Goal: Information Seeking & Learning: Find specific fact

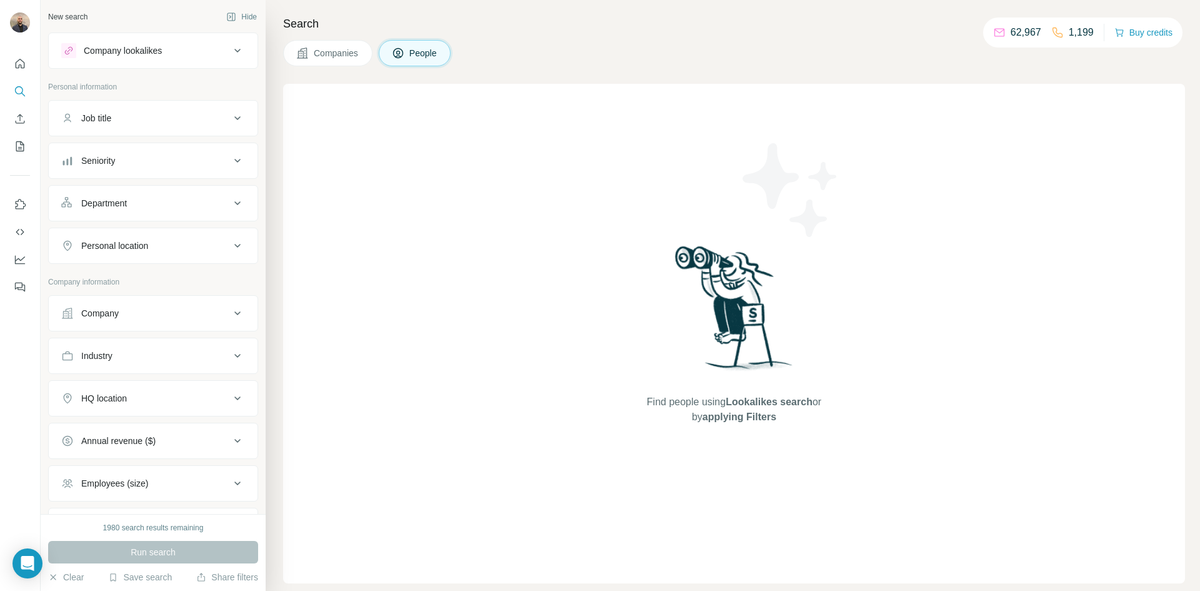
scroll to position [145, 0]
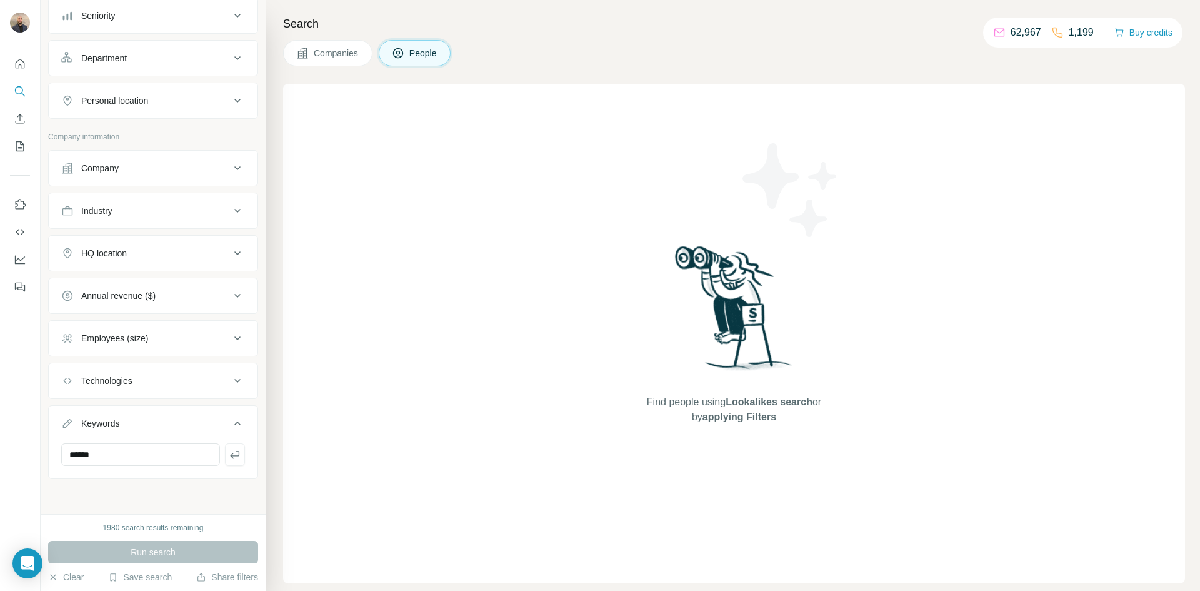
drag, startPoint x: 0, startPoint y: 0, endPoint x: 63, endPoint y: 474, distance: 478.0
click at [63, 474] on div "******" at bounding box center [153, 459] width 209 height 33
type input "**********"
click at [229, 451] on icon "button" at bounding box center [235, 454] width 13 height 13
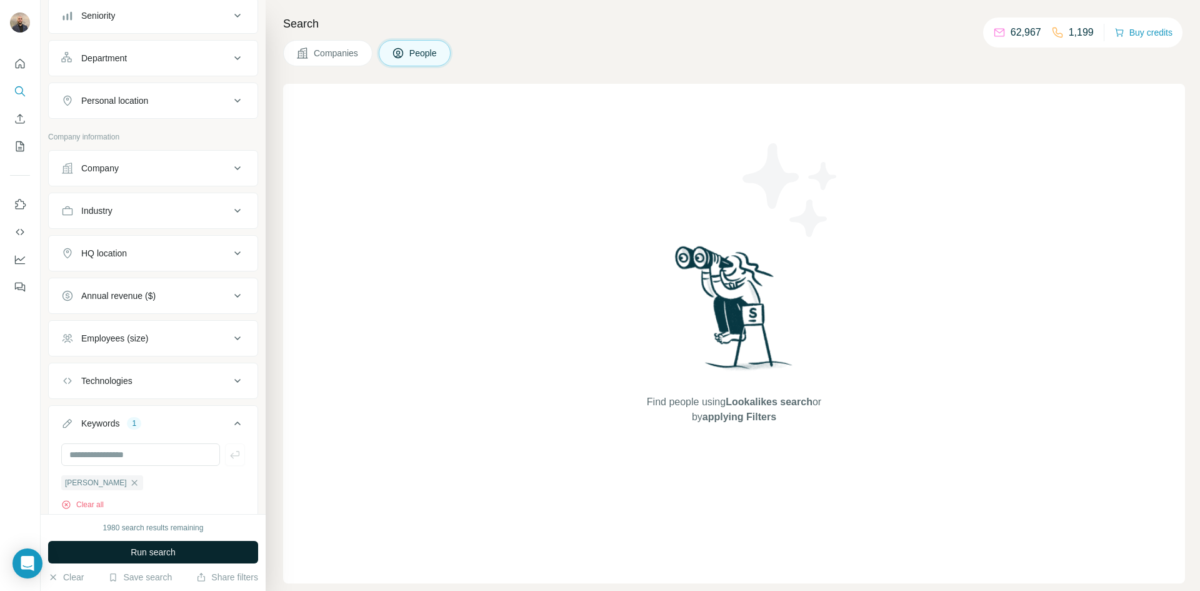
click at [178, 546] on button "Run search" at bounding box center [153, 552] width 210 height 23
click at [129, 479] on div "[PERSON_NAME]" at bounding box center [102, 482] width 82 height 15
click at [113, 177] on button "Company" at bounding box center [153, 168] width 209 height 30
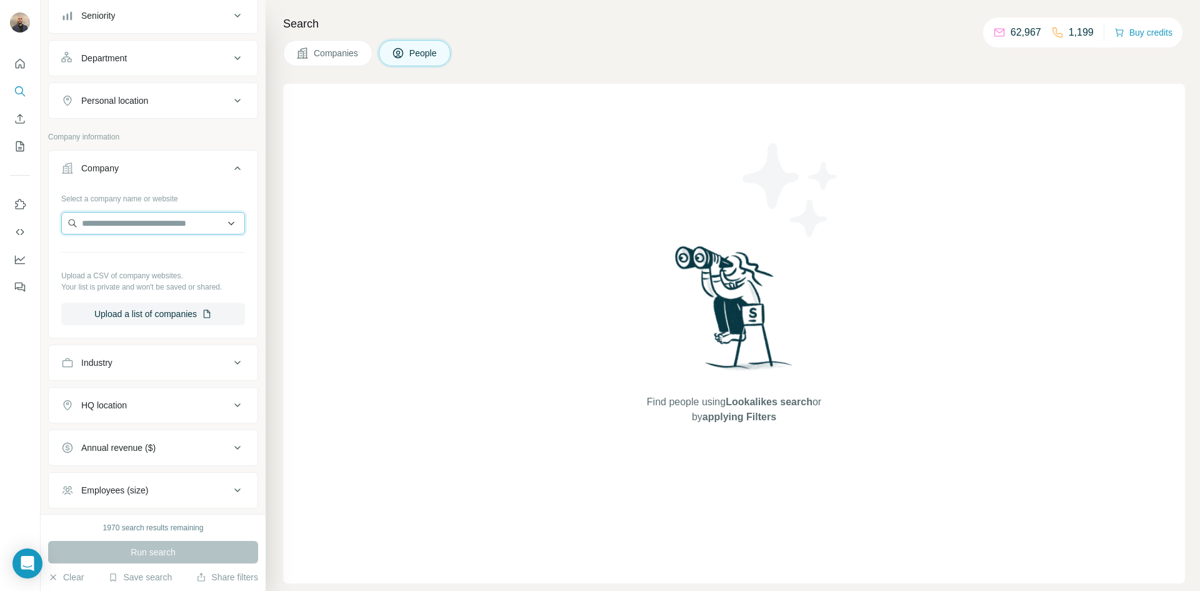
click at [121, 220] on input "text" at bounding box center [153, 223] width 184 height 23
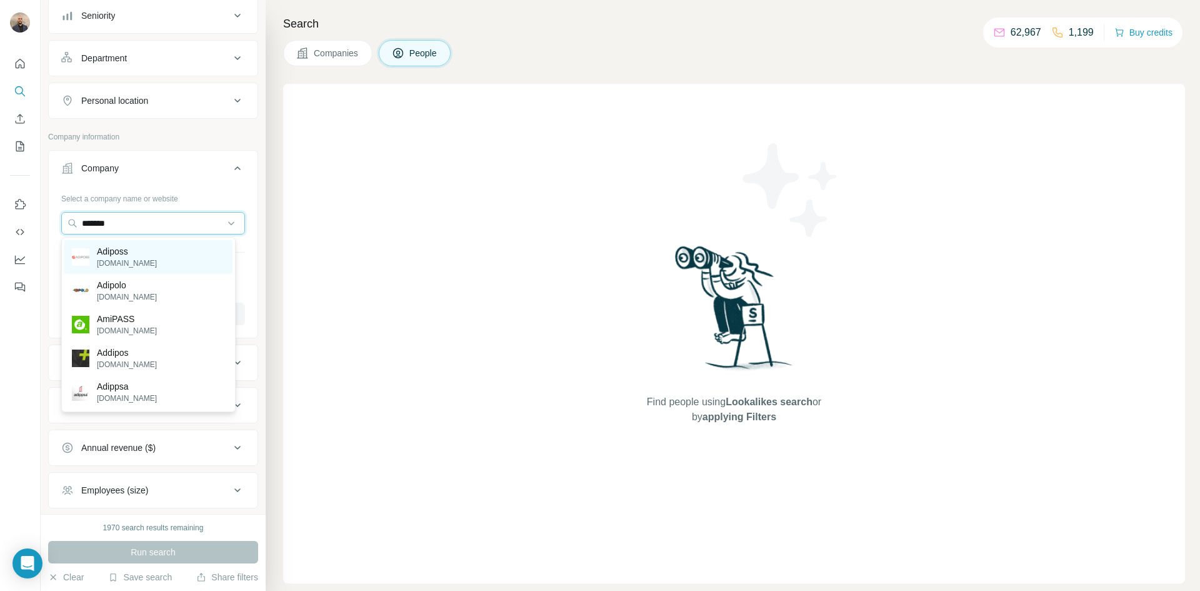
type input "*******"
click at [176, 249] on div "Adiposs [DOMAIN_NAME]" at bounding box center [148, 257] width 168 height 34
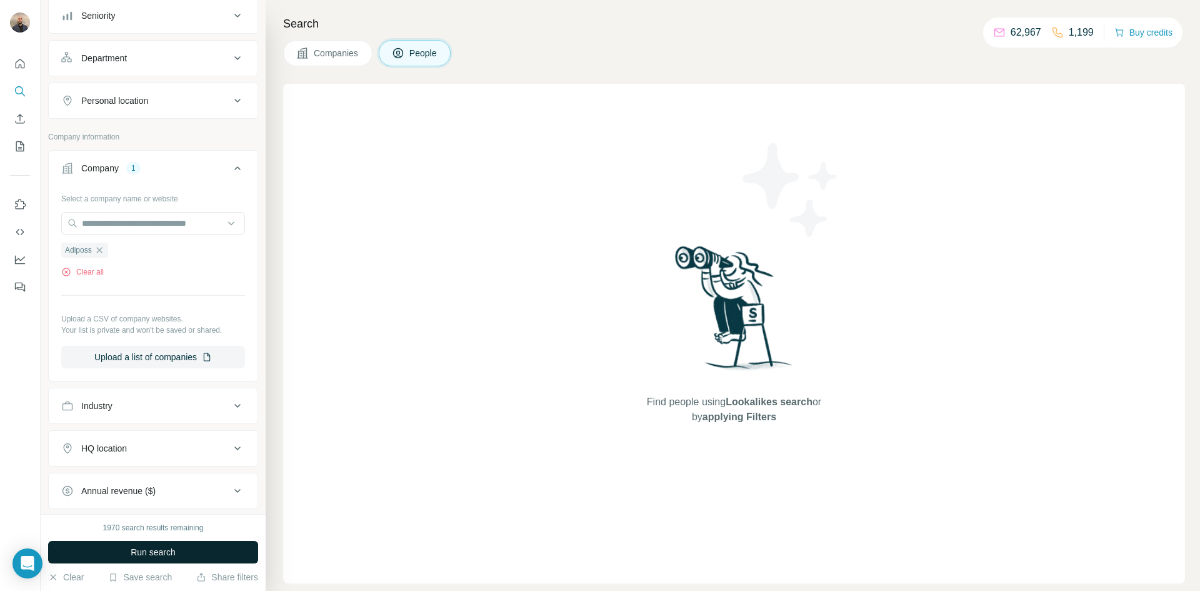
click at [195, 549] on button "Run search" at bounding box center [153, 552] width 210 height 23
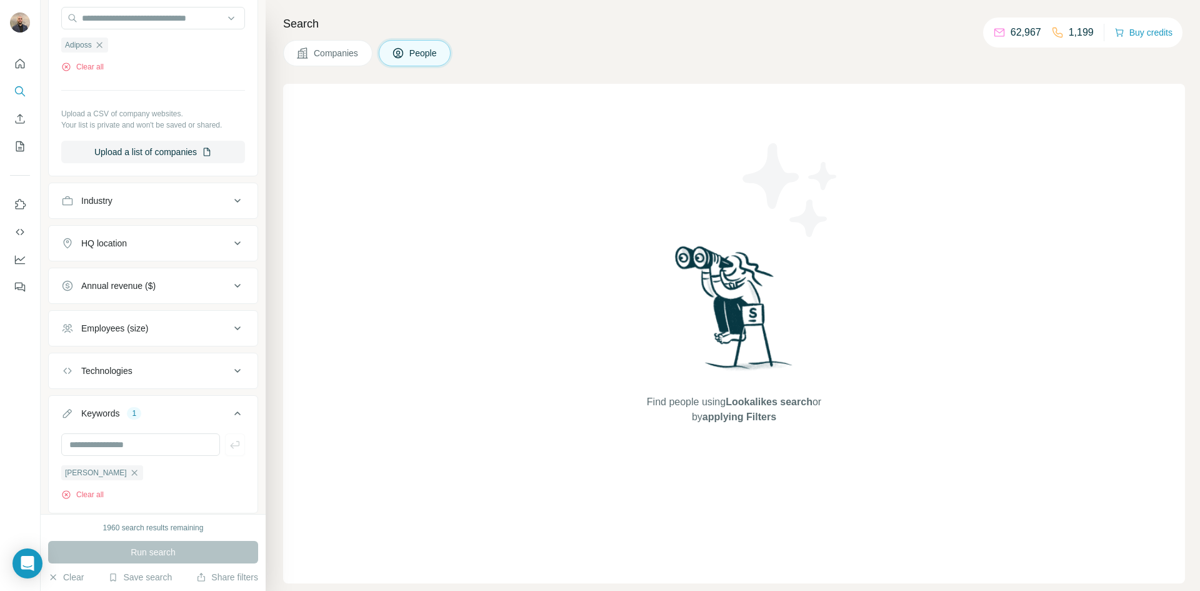
scroll to position [386, 0]
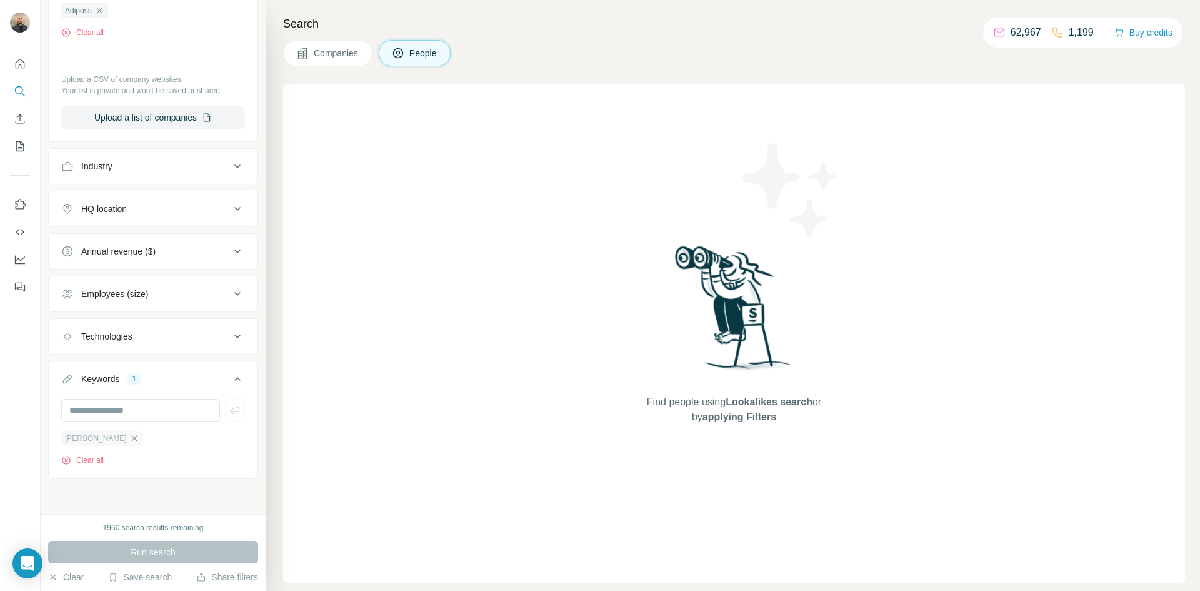
click at [133, 436] on icon "button" at bounding box center [134, 438] width 10 height 10
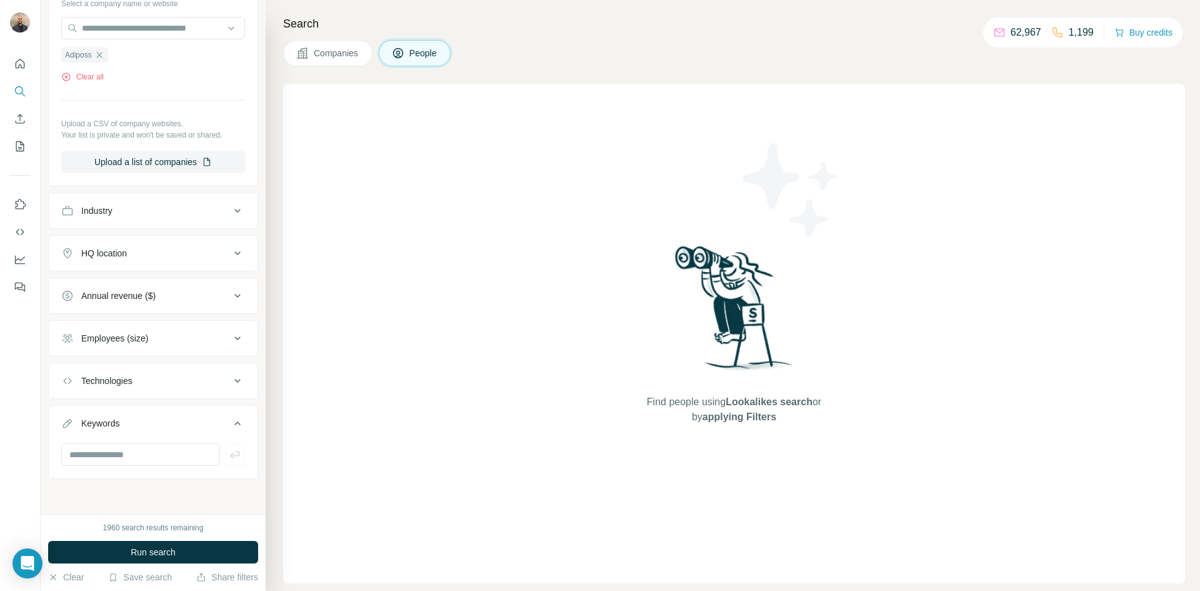
scroll to position [341, 0]
click at [171, 551] on span "Run search" at bounding box center [153, 552] width 45 height 13
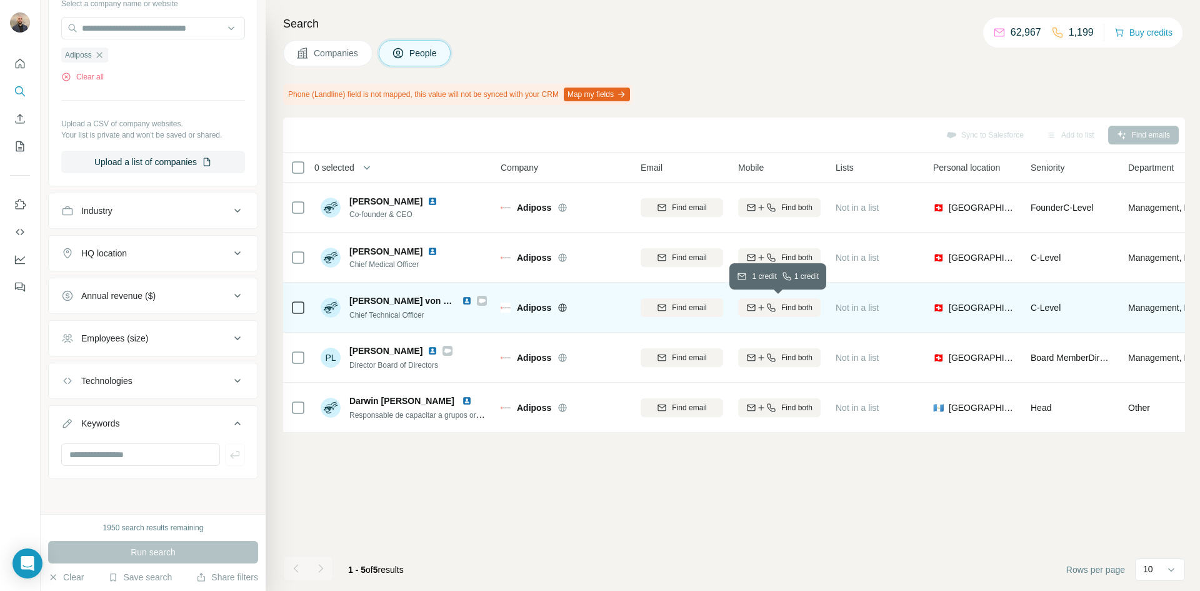
click at [756, 311] on icon "button" at bounding box center [761, 308] width 10 height 10
